Goal: Check status

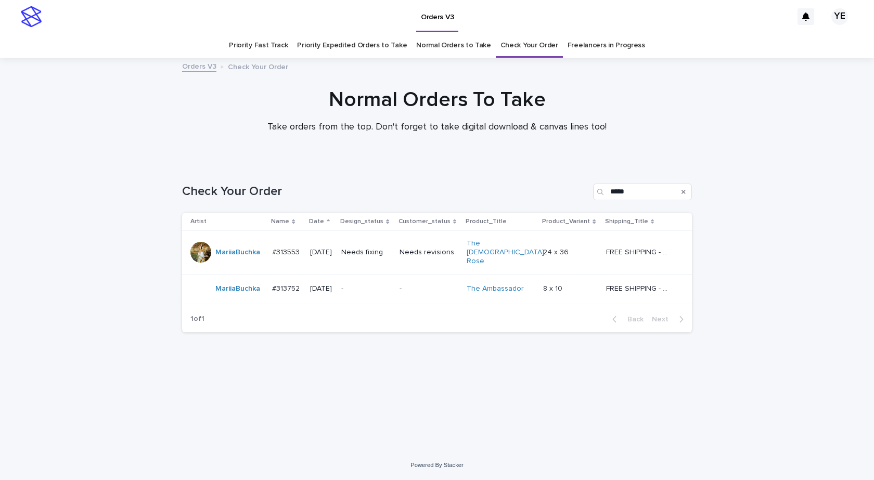
click at [557, 417] on div "Loading... Saving… Loading... Saving… Check Your Order ***** Artist Name Date D…" at bounding box center [437, 294] width 520 height 262
